Goal: Task Accomplishment & Management: Manage account settings

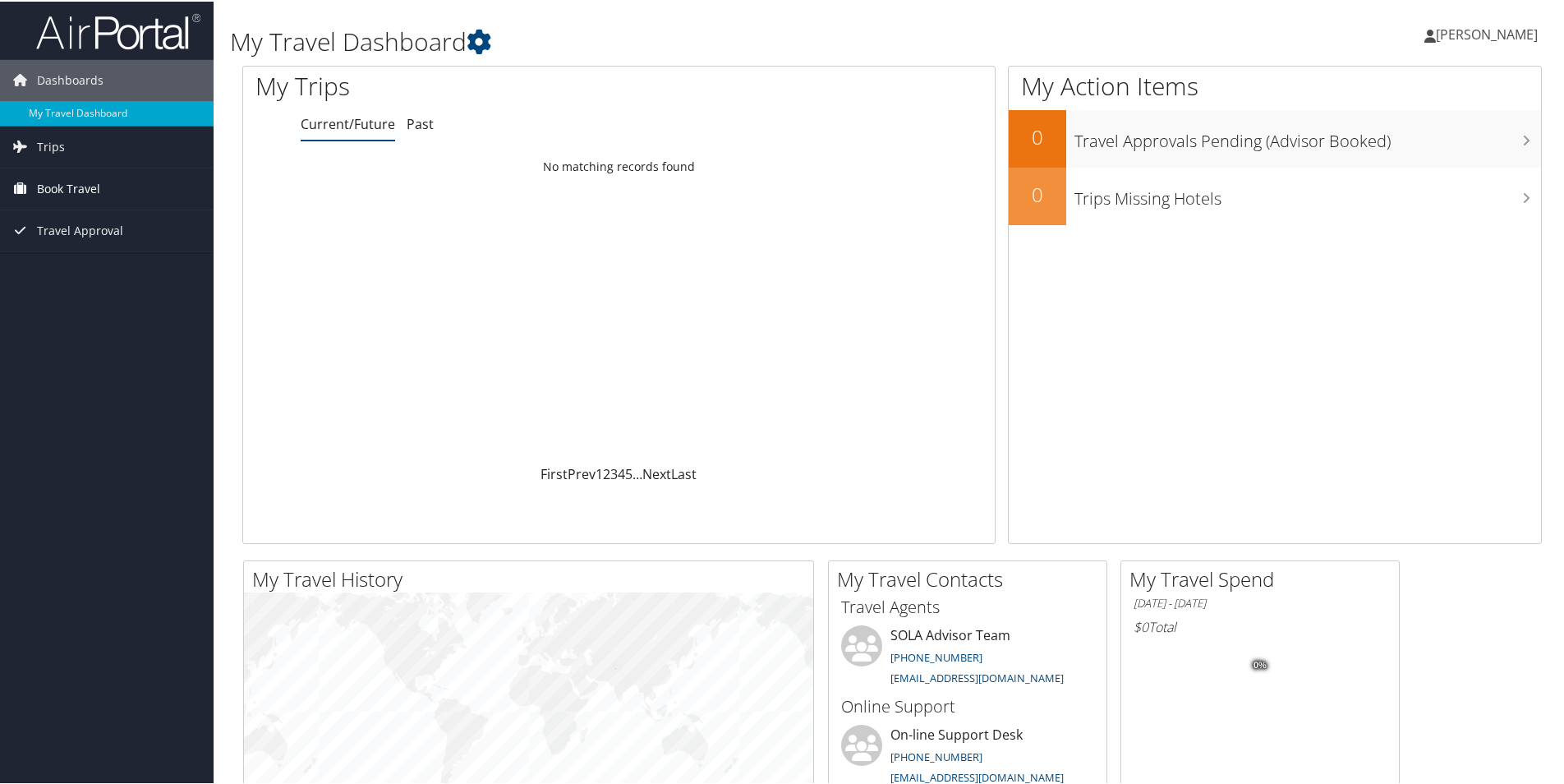
click at [54, 185] on span "Book Travel" at bounding box center [68, 187] width 63 height 41
click at [90, 241] on link "Book/Manage Online Trips" at bounding box center [106, 244] width 213 height 25
click at [61, 242] on link "Book/Manage Online Trips" at bounding box center [106, 244] width 213 height 25
click at [48, 250] on link "Book/Manage Online Trips" at bounding box center [106, 244] width 213 height 25
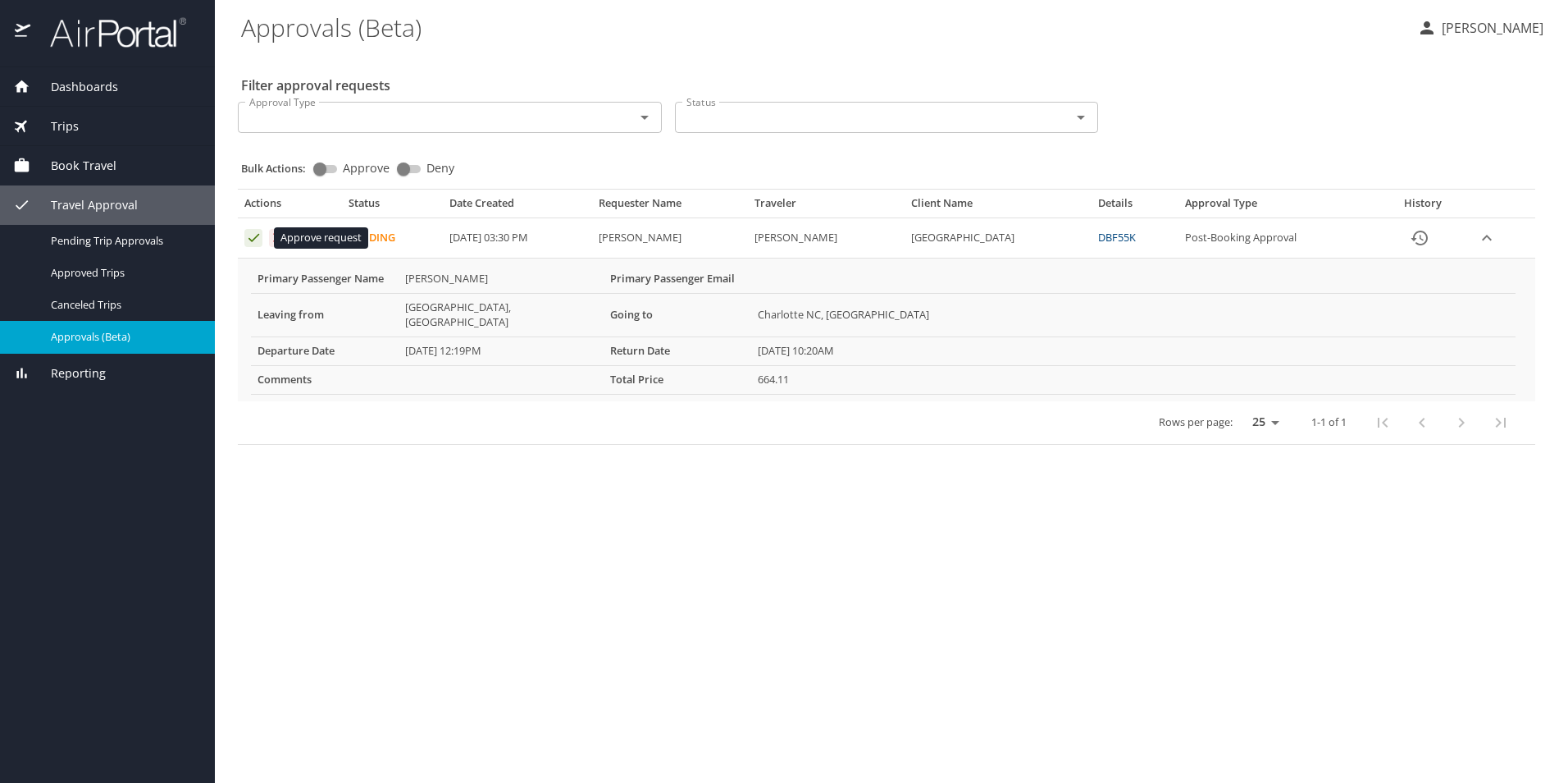
drag, startPoint x: 252, startPoint y: 238, endPoint x: 237, endPoint y: 228, distance: 18.0
click at [239, 229] on td "Approval table" at bounding box center [289, 238] width 104 height 40
click at [256, 234] on icon "Approval table" at bounding box center [254, 237] width 15 height 15
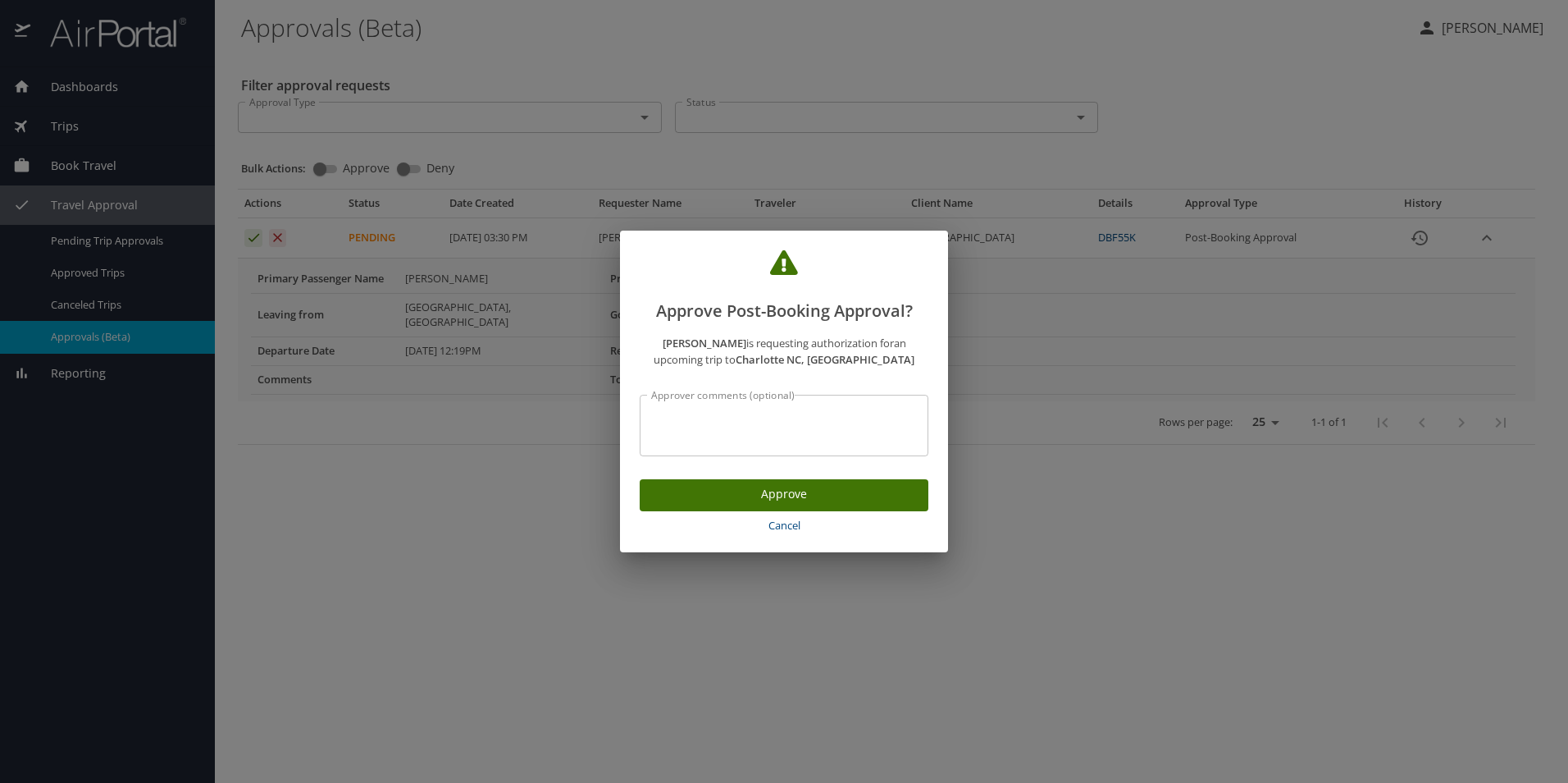
click at [769, 489] on span "Approve" at bounding box center [784, 494] width 262 height 20
